Goal: Information Seeking & Learning: Learn about a topic

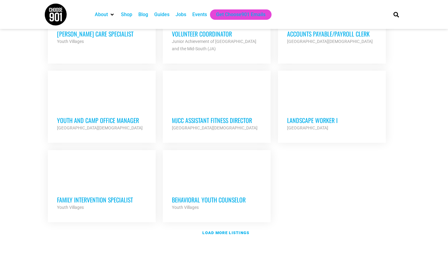
scroll to position [716, 0]
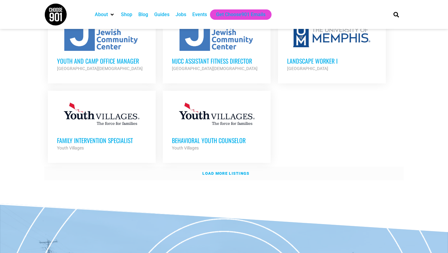
click at [195, 168] on link "Load more listings" at bounding box center [224, 174] width 360 height 14
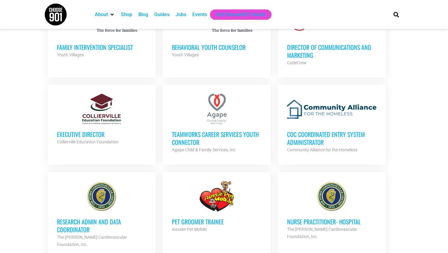
scroll to position [764, 0]
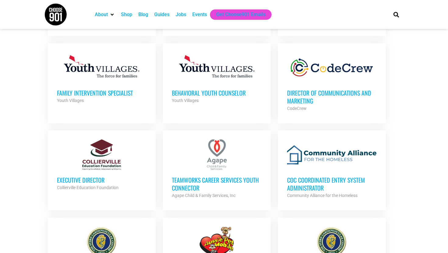
click at [320, 89] on h3 "Director of Communications and Marketing" at bounding box center [332, 97] width 90 height 16
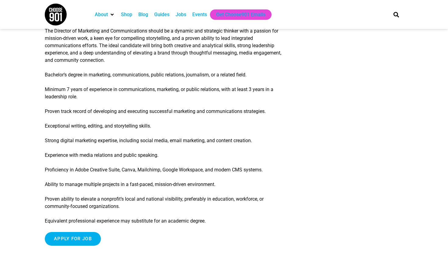
scroll to position [650, 0]
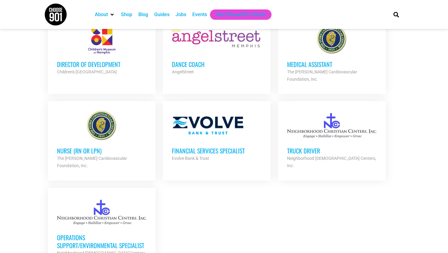
scroll to position [1230, 0]
